Goal: Task Accomplishment & Management: Use online tool/utility

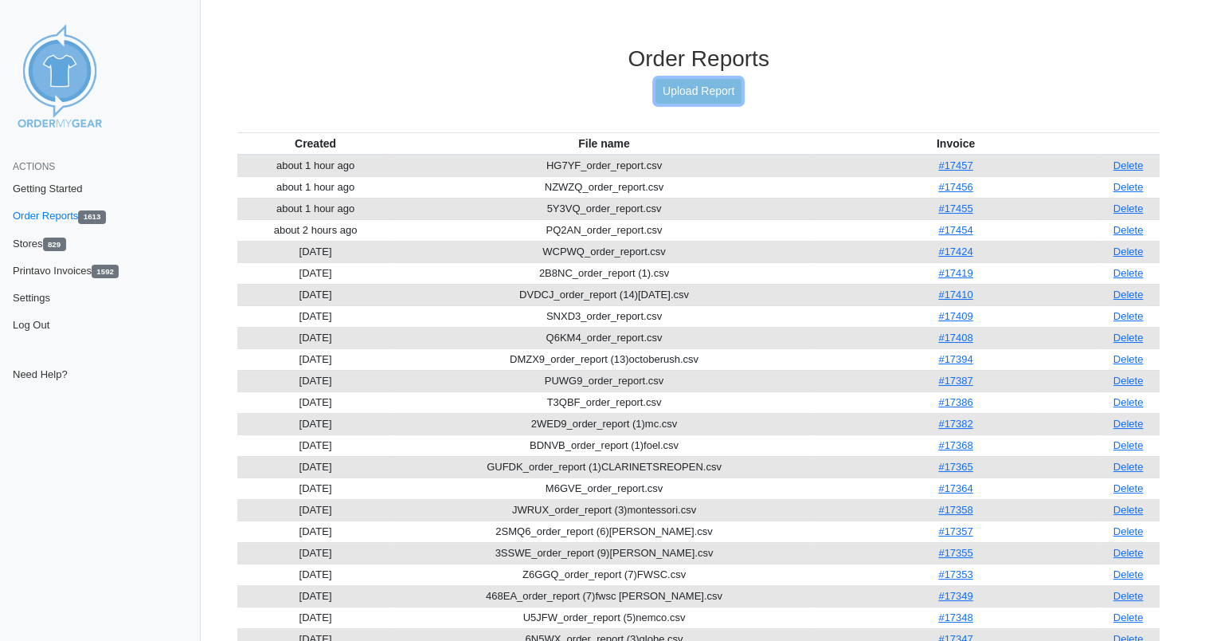
click at [695, 92] on link "Upload Report" at bounding box center [699, 91] width 86 height 25
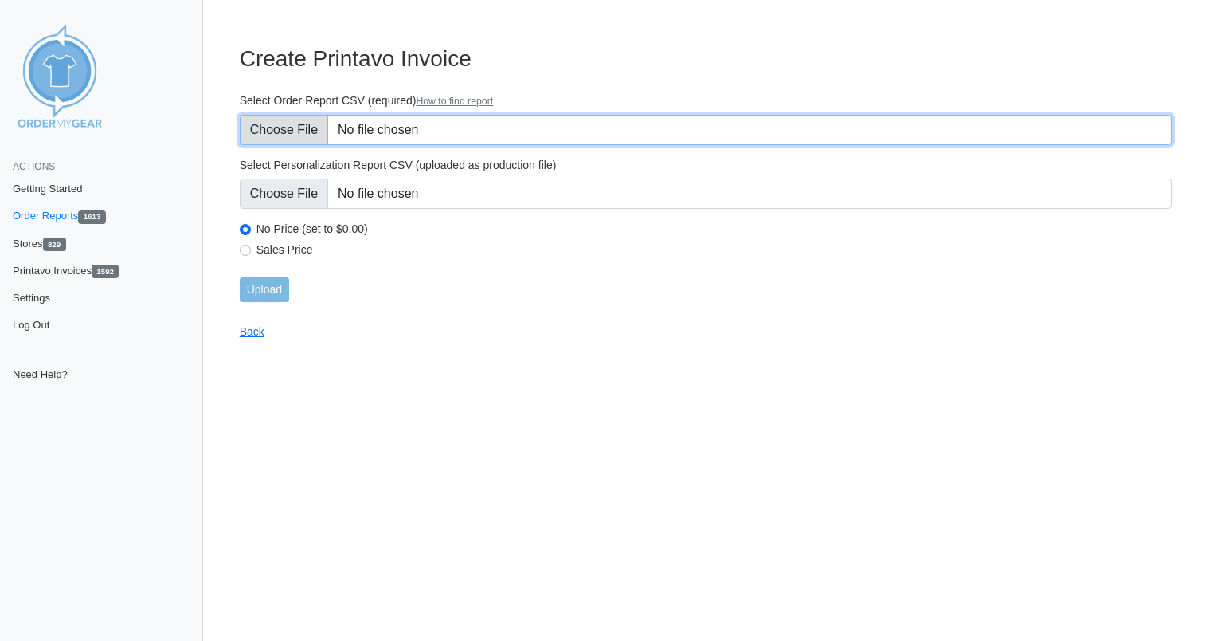
click at [434, 124] on input "Select Order Report CSV (required) How to find report" at bounding box center [706, 130] width 932 height 30
type input "C:\fakepath\QAE8E_order_report (8).csv"
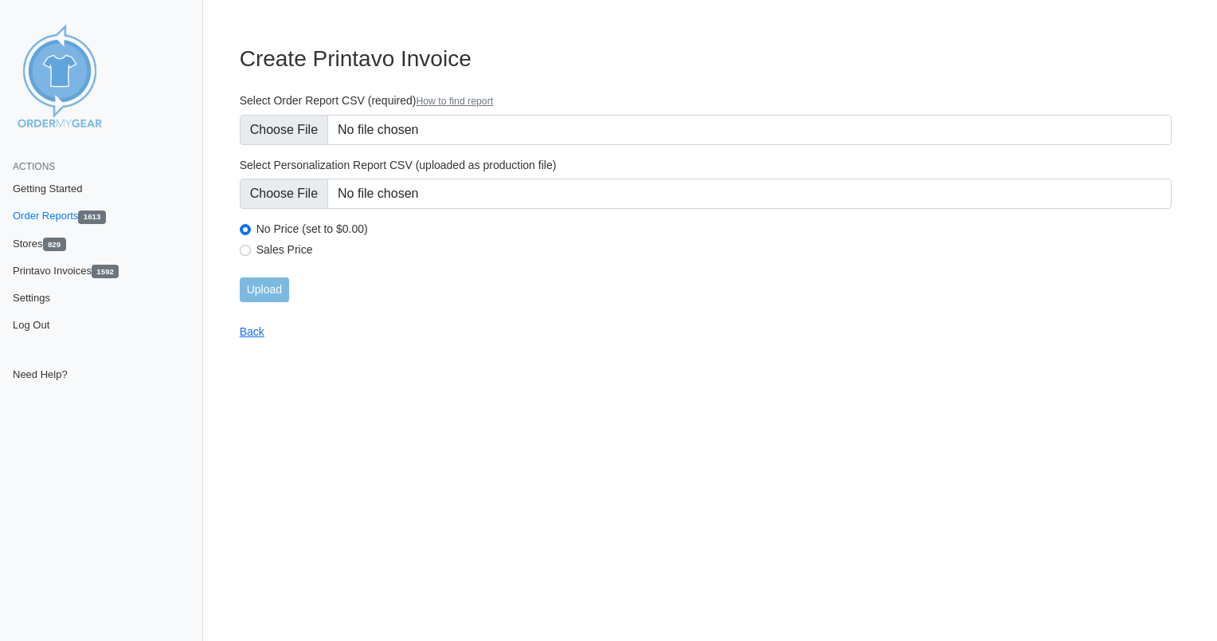
click at [291, 245] on label "Sales Price" at bounding box center [714, 249] width 915 height 14
click at [251, 245] on input "Sales Price" at bounding box center [245, 250] width 11 height 11
radio input "true"
click at [268, 288] on input "Upload" at bounding box center [264, 289] width 49 height 25
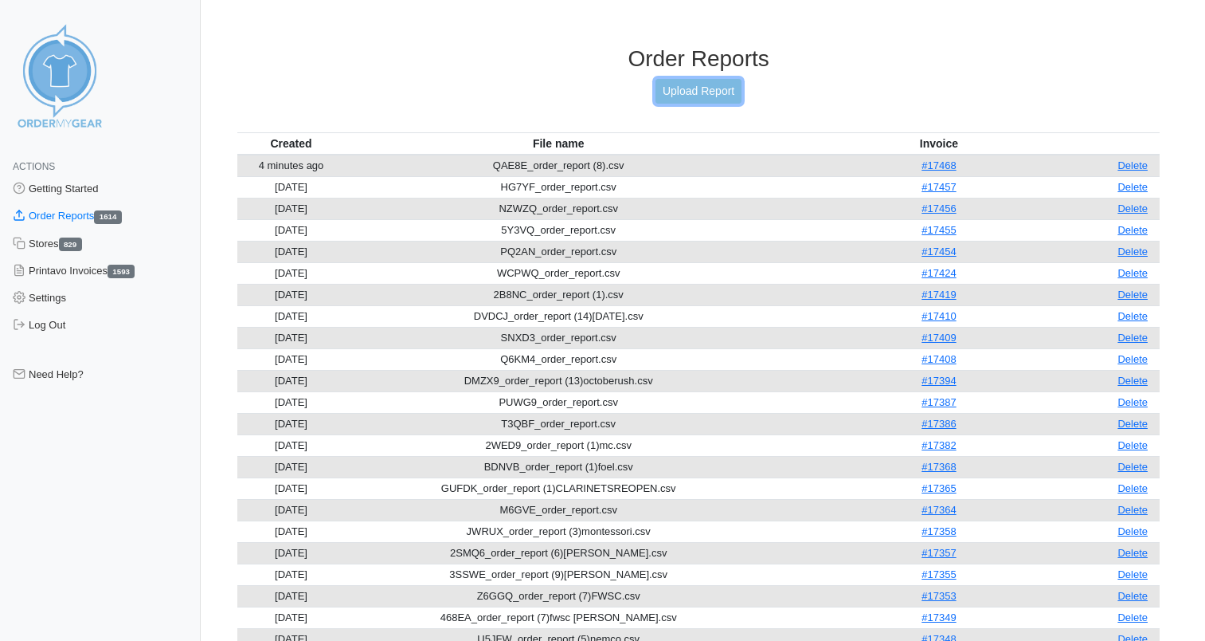
click at [694, 95] on link "Upload Report" at bounding box center [699, 91] width 86 height 25
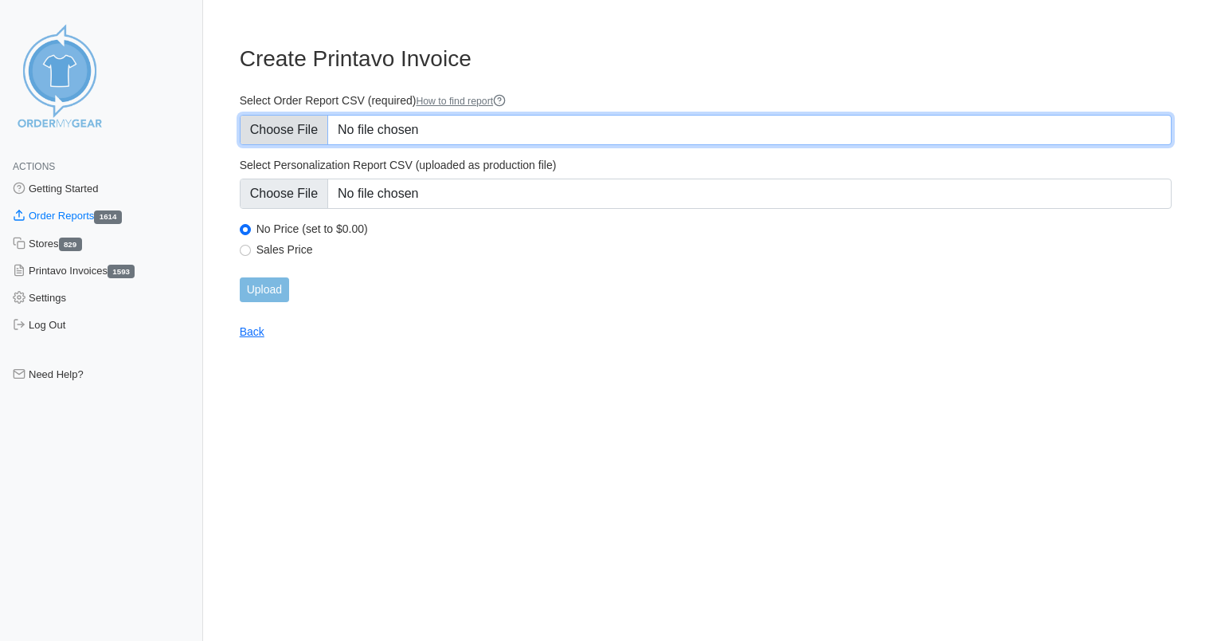
click at [413, 123] on input "Select Order Report CSV (required) How to find report" at bounding box center [706, 130] width 932 height 30
type input "C:\fakepath\JWRUX_order_report (12).csv"
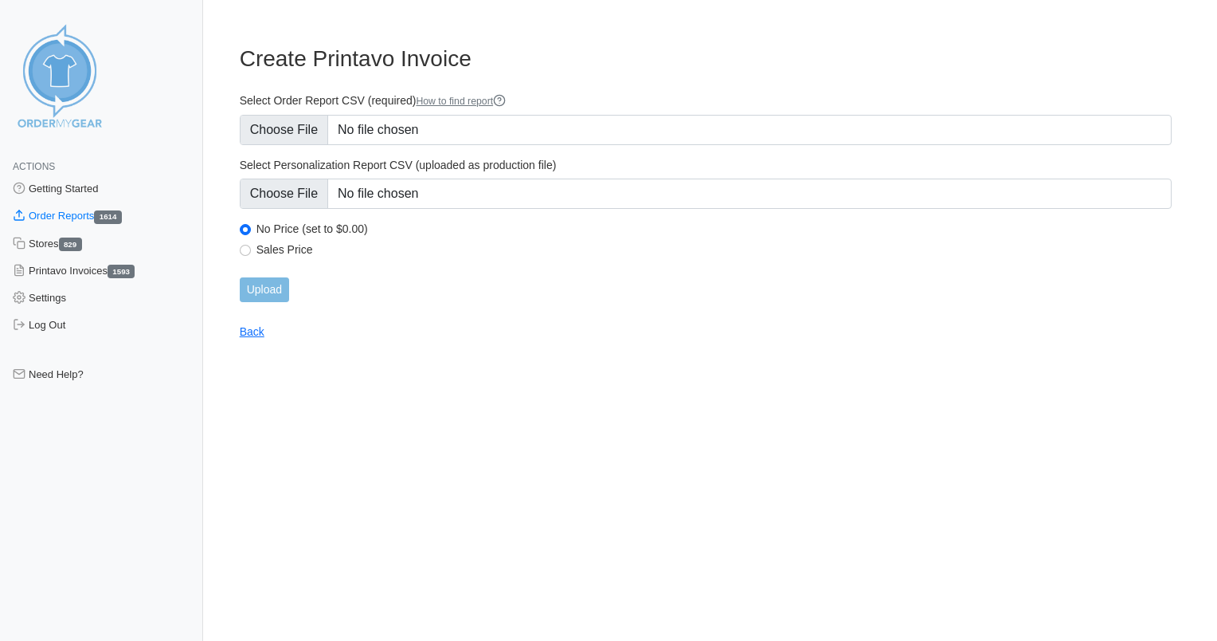
click at [276, 249] on label "Sales Price" at bounding box center [714, 249] width 915 height 14
click at [251, 249] on input "Sales Price" at bounding box center [245, 250] width 11 height 11
radio input "true"
click at [267, 287] on input "Upload" at bounding box center [264, 289] width 49 height 25
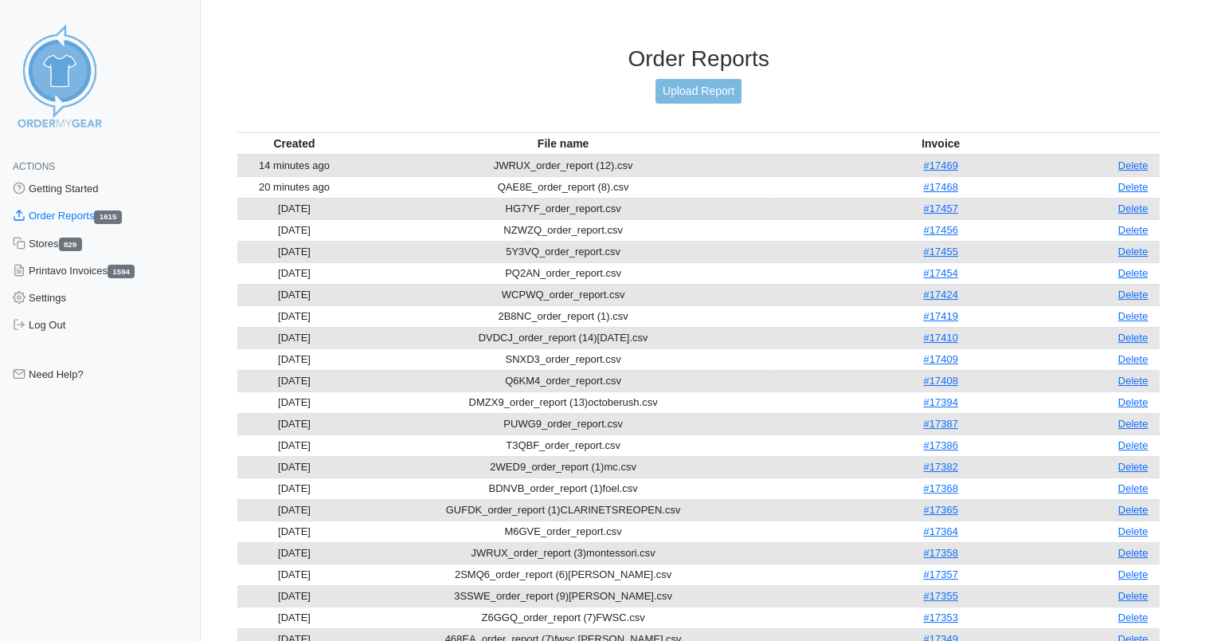
click at [854, 610] on td "#17353" at bounding box center [940, 617] width 331 height 22
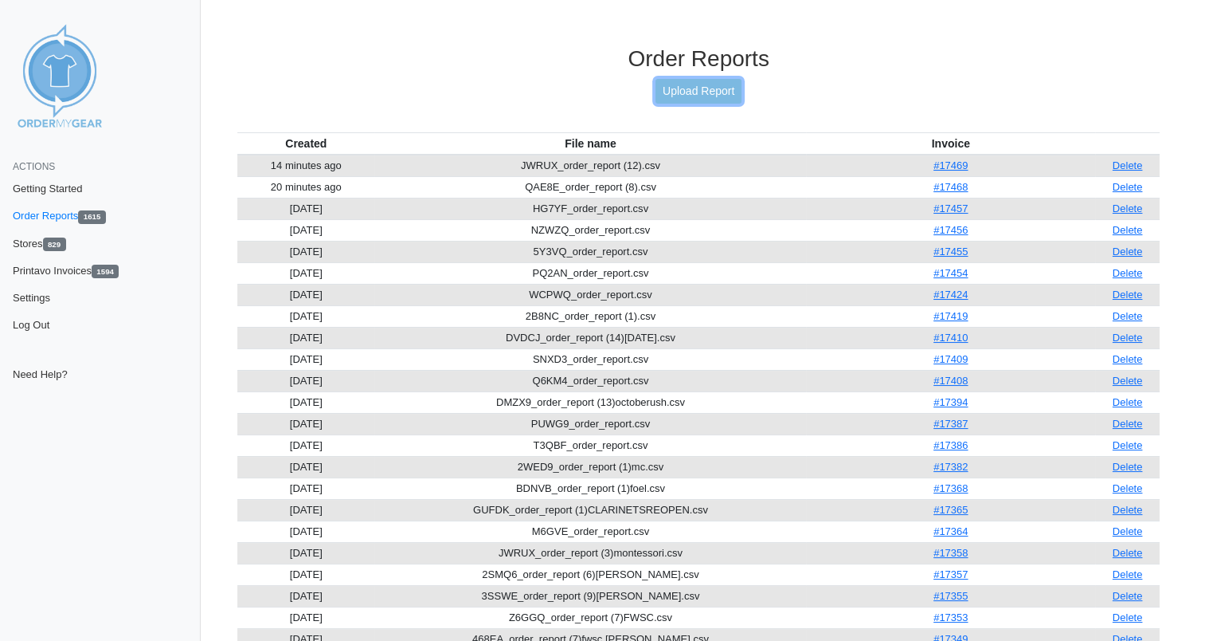
click at [698, 82] on link "Upload Report" at bounding box center [699, 91] width 86 height 25
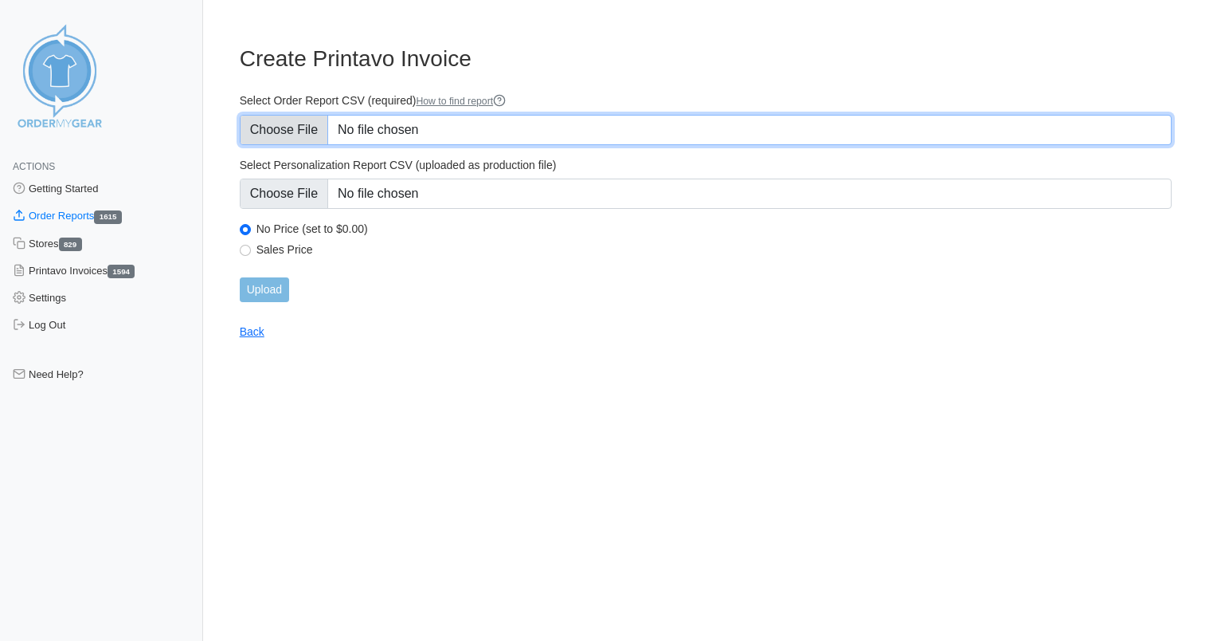
click at [444, 121] on input "Select Order Report CSV (required) How to find report" at bounding box center [706, 130] width 932 height 30
type input "C:\fakepath\DMZX9_order_report (51).csv"
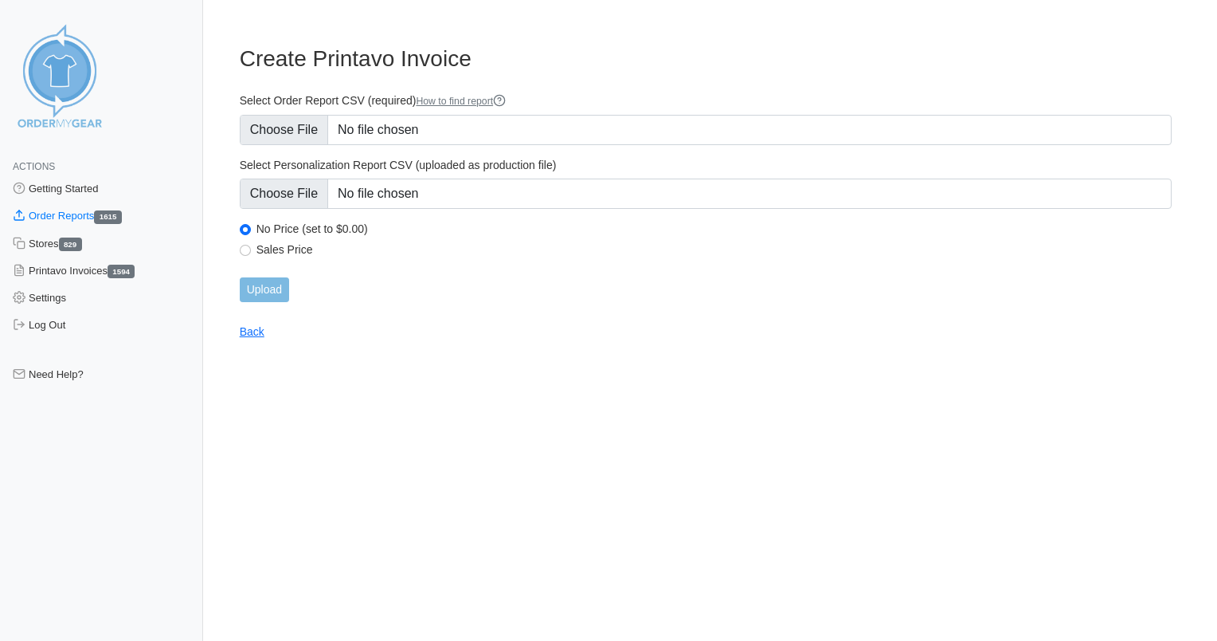
click at [296, 249] on label "Sales Price" at bounding box center [714, 249] width 915 height 14
click at [251, 249] on input "Sales Price" at bounding box center [245, 250] width 11 height 11
radio input "true"
click at [277, 280] on input "Upload" at bounding box center [264, 289] width 49 height 25
